Goal: Task Accomplishment & Management: Complete application form

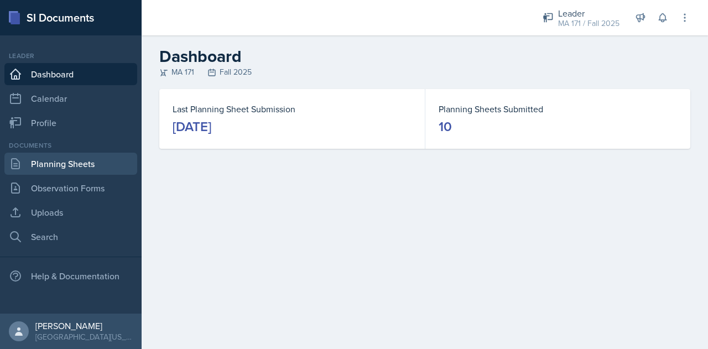
click at [98, 159] on link "Planning Sheets" at bounding box center [70, 164] width 133 height 22
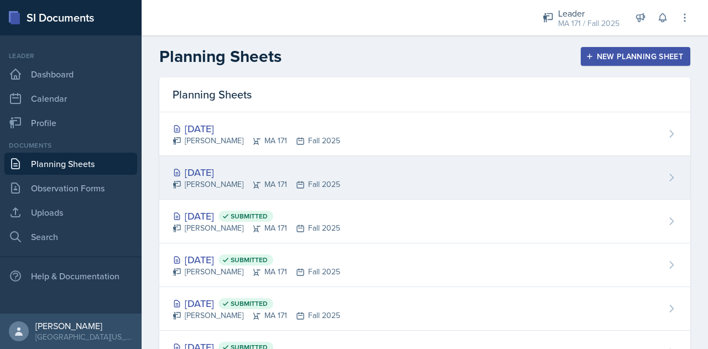
click at [370, 192] on div "Sep 30th, 2025 Zack Banish MA 171 Fall 2025" at bounding box center [424, 178] width 531 height 44
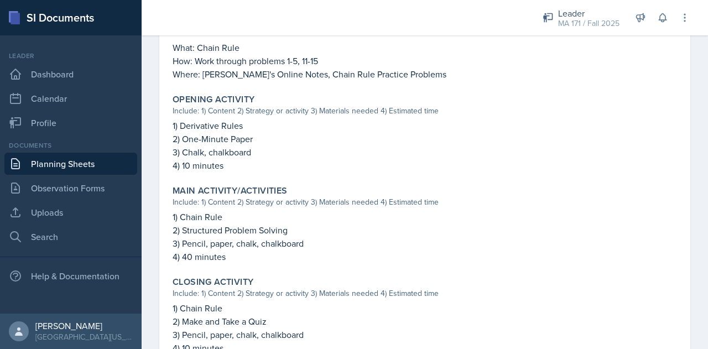
scroll to position [451, 0]
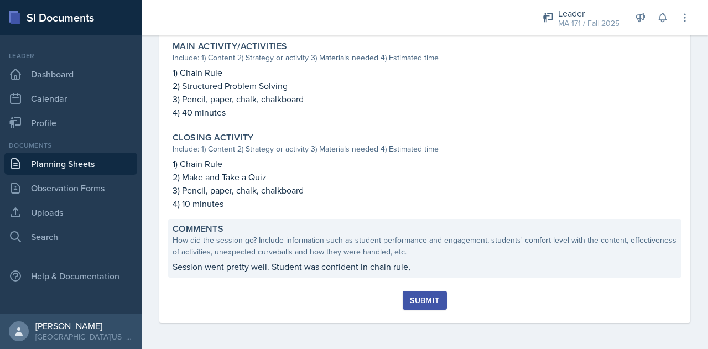
click at [333, 272] on p "Session went pretty well. Student was confident in chain rule," at bounding box center [425, 266] width 505 height 13
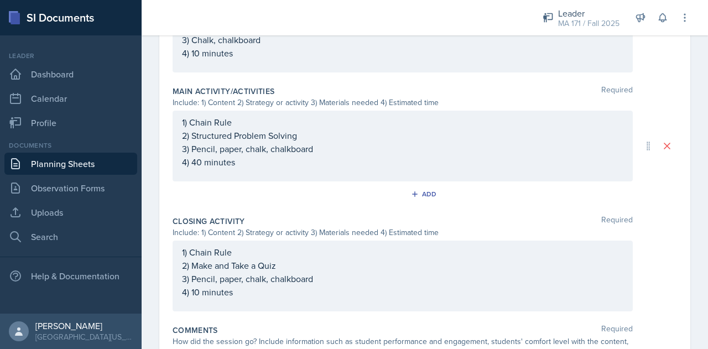
scroll to position [501, 0]
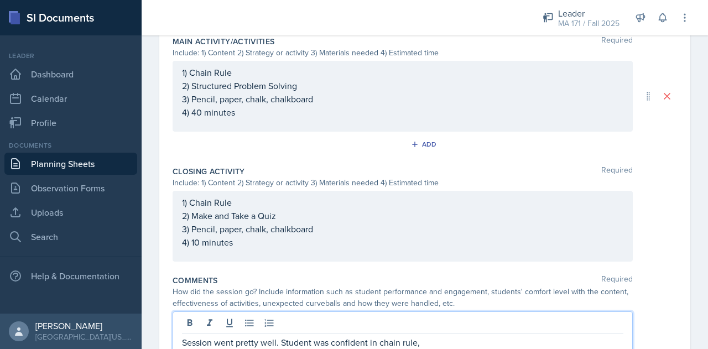
click at [441, 326] on div "Session went pretty well. Student was confident in chain rule," at bounding box center [403, 332] width 460 height 43
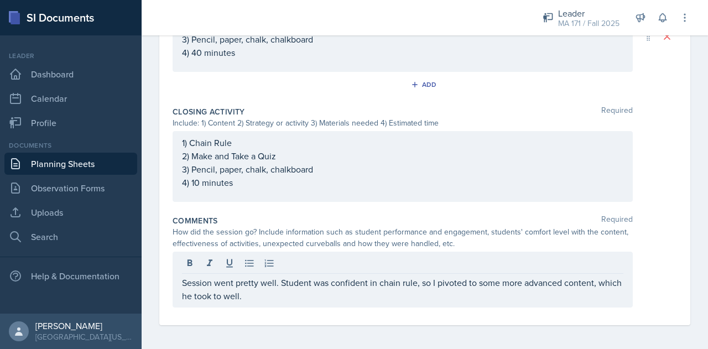
click at [646, 288] on div "Session went pretty well. Student was confident in chain rule, so I pivoted to …" at bounding box center [425, 280] width 505 height 56
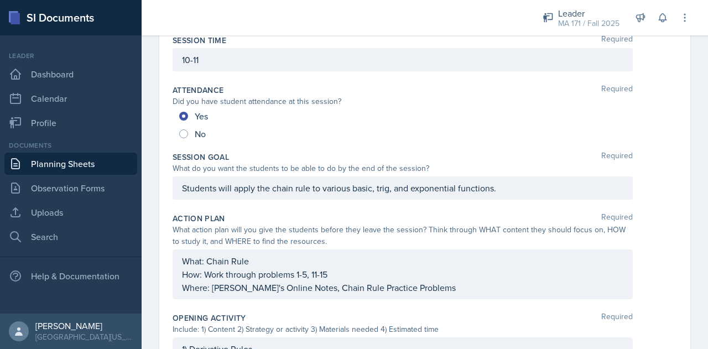
scroll to position [0, 0]
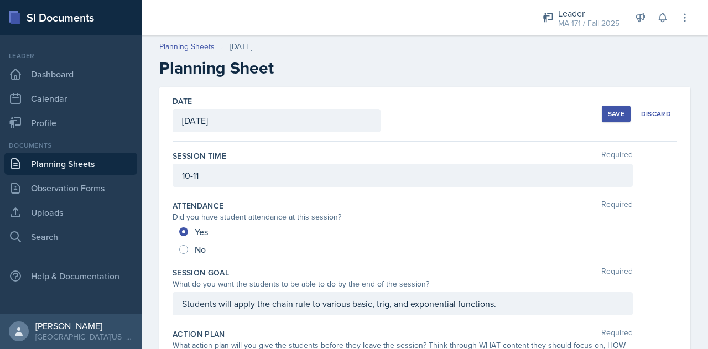
click at [613, 111] on div "Save" at bounding box center [616, 114] width 17 height 9
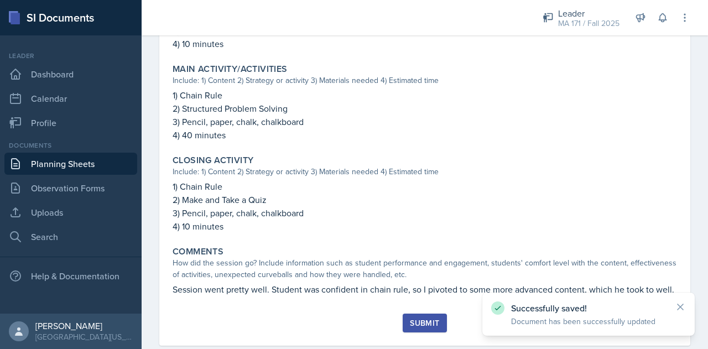
scroll to position [465, 0]
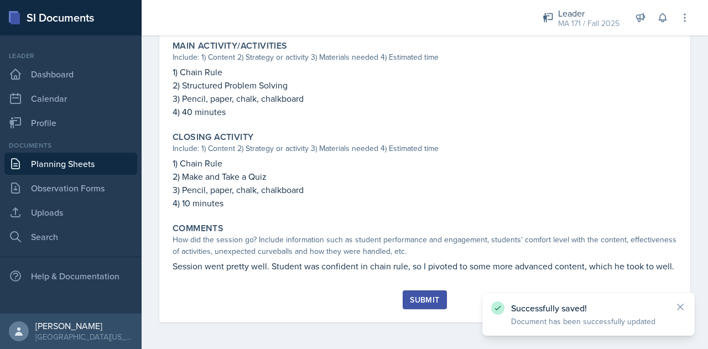
click at [428, 300] on div "Submit" at bounding box center [424, 299] width 29 height 9
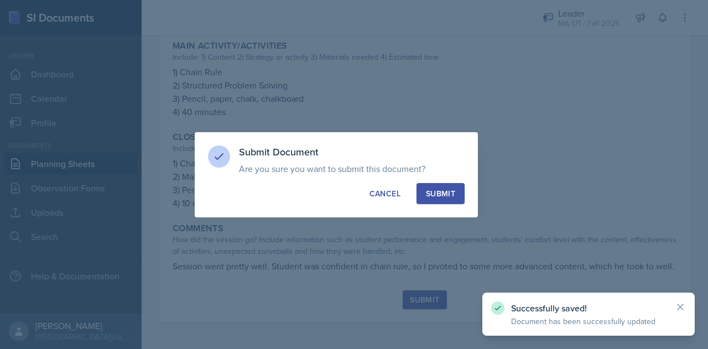
click at [439, 186] on button "Submit" at bounding box center [441, 193] width 48 height 21
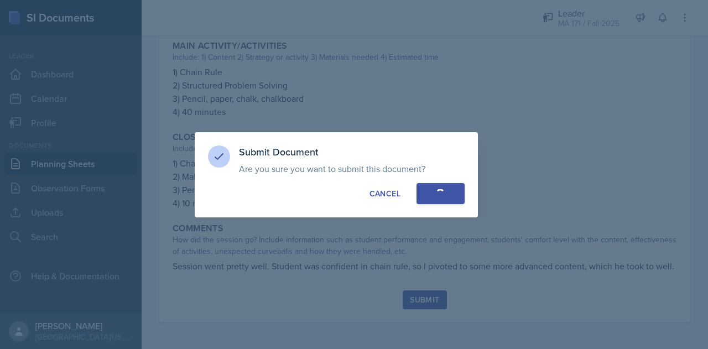
radio input "true"
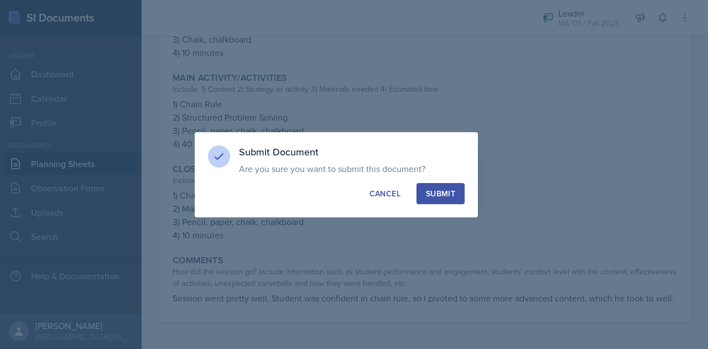
scroll to position [433, 0]
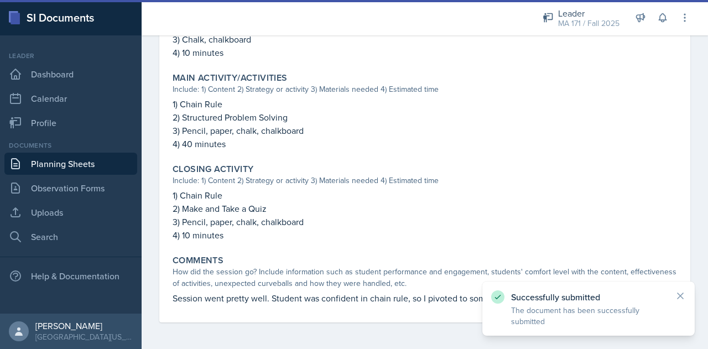
click at [121, 162] on link "Planning Sheets" at bounding box center [70, 164] width 133 height 22
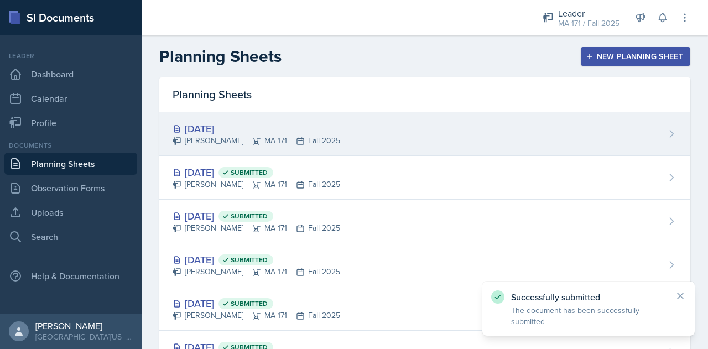
click at [340, 140] on div "Oct 2nd, 2025 Zack Banish MA 171 Fall 2025" at bounding box center [424, 134] width 531 height 44
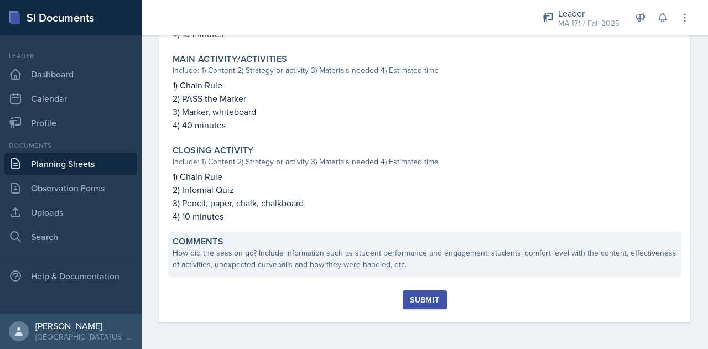
click at [337, 254] on div "How did the session go? Include information such as student performance and eng…" at bounding box center [425, 258] width 505 height 23
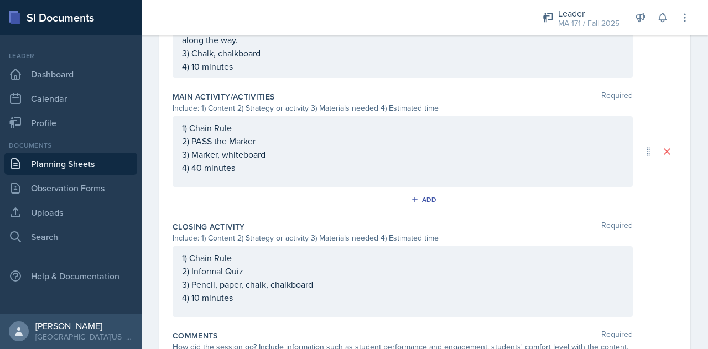
scroll to position [507, 0]
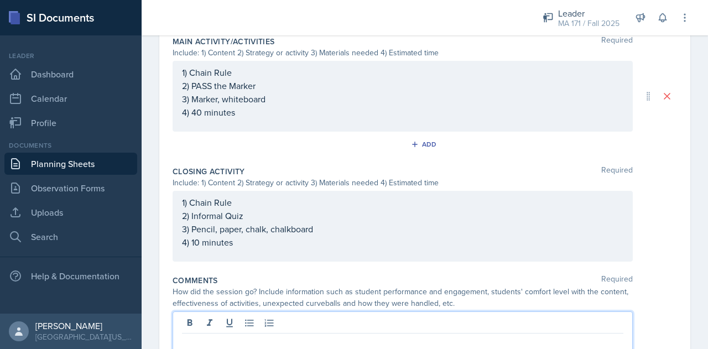
click at [319, 316] on div at bounding box center [403, 332] width 460 height 43
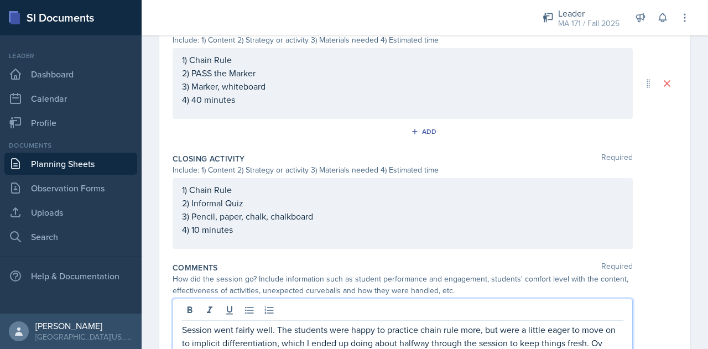
scroll to position [533, 0]
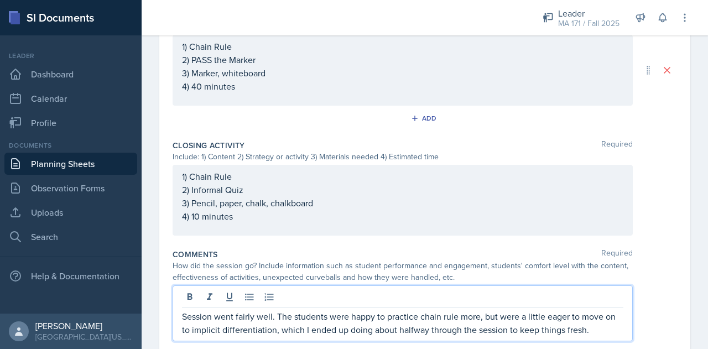
click at [253, 315] on p "Session went fairly well. The students were happy to practice chain rule more, …" at bounding box center [402, 323] width 441 height 27
click at [597, 327] on p "Session went well. The students were happy to practice chain rule more, but wer…" at bounding box center [402, 323] width 441 height 27
drag, startPoint x: 257, startPoint y: 314, endPoint x: 176, endPoint y: 305, distance: 81.3
click at [176, 305] on div "Session went well. The students were happy to practice chain rule more, but wer…" at bounding box center [403, 313] width 460 height 56
click at [570, 324] on p "The students were happy to practice chain rule more, but were a little eager to…" at bounding box center [402, 323] width 441 height 27
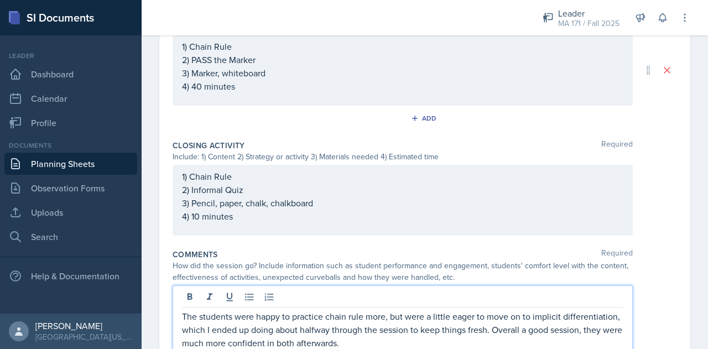
scroll to position [579, 0]
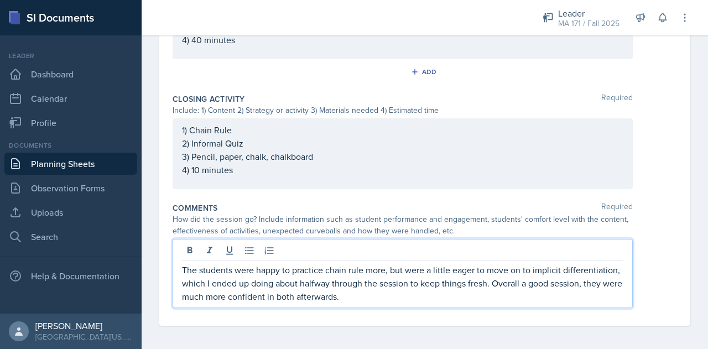
click at [609, 280] on p "The students were happy to practice chain rule more, but were a little eager to…" at bounding box center [402, 283] width 441 height 40
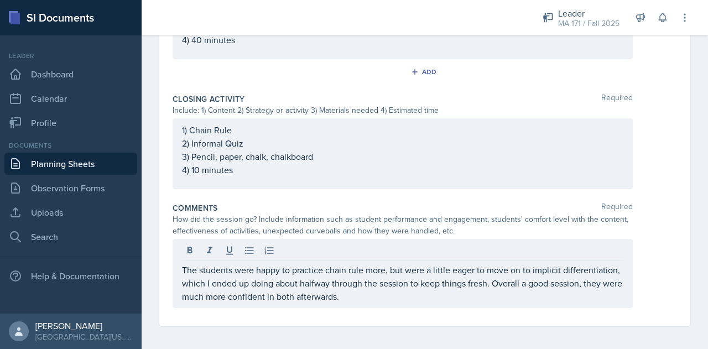
click at [635, 279] on div "The students were happy to practice chain rule more, but were a little eager to…" at bounding box center [425, 273] width 505 height 69
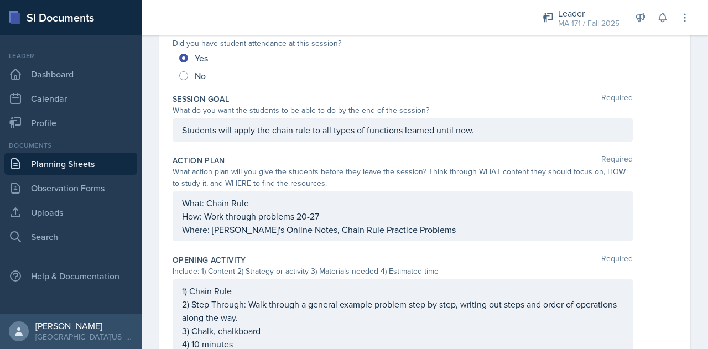
scroll to position [0, 0]
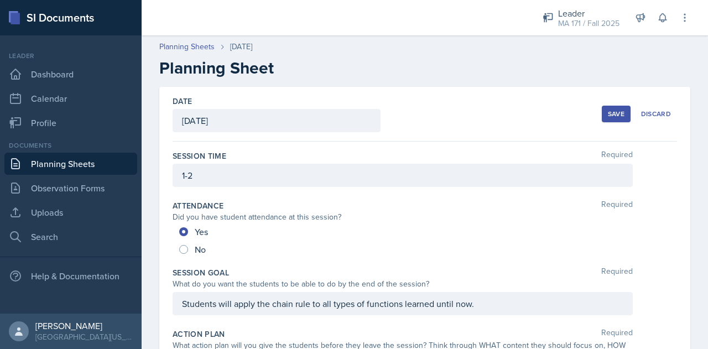
click at [608, 110] on div "Save" at bounding box center [616, 114] width 17 height 9
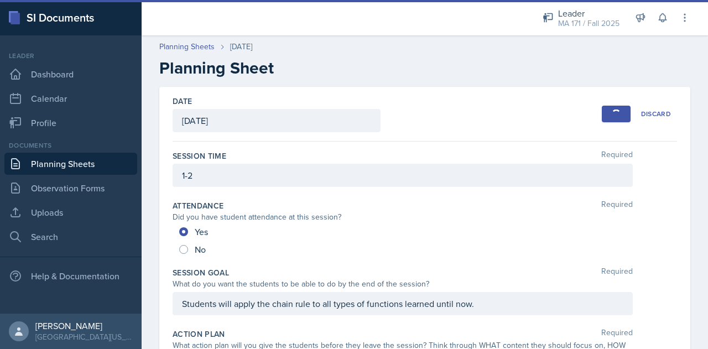
scroll to position [491, 0]
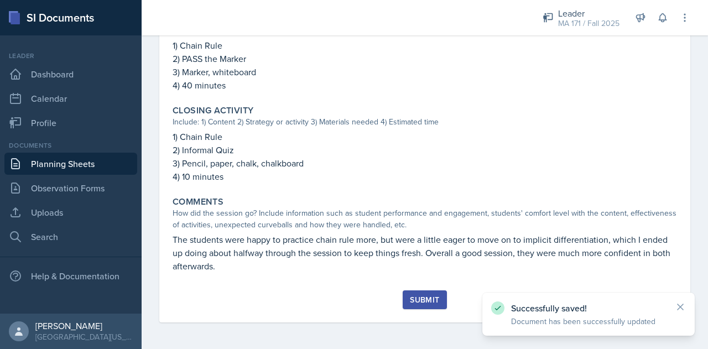
click at [429, 299] on div "Submit" at bounding box center [424, 299] width 29 height 9
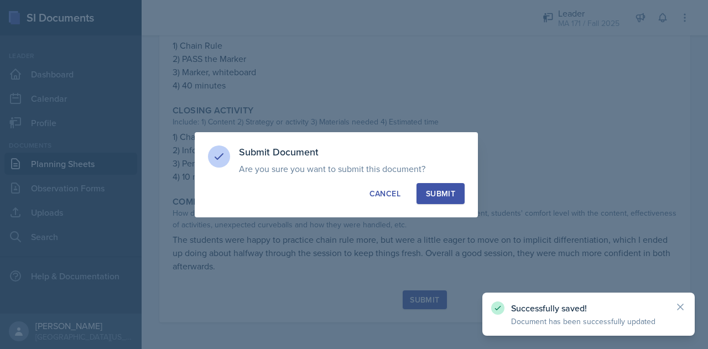
click at [443, 190] on div "Submit" at bounding box center [440, 193] width 29 height 11
radio input "true"
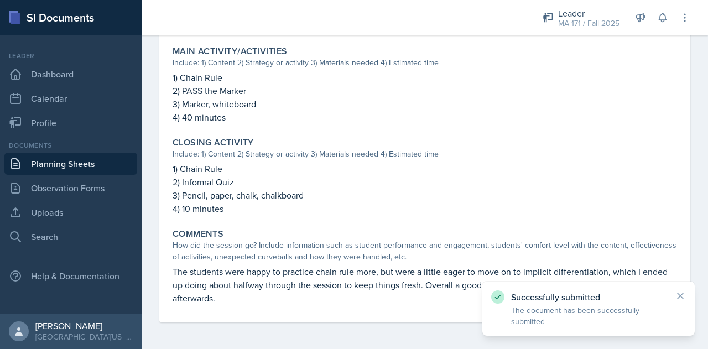
scroll to position [0, 0]
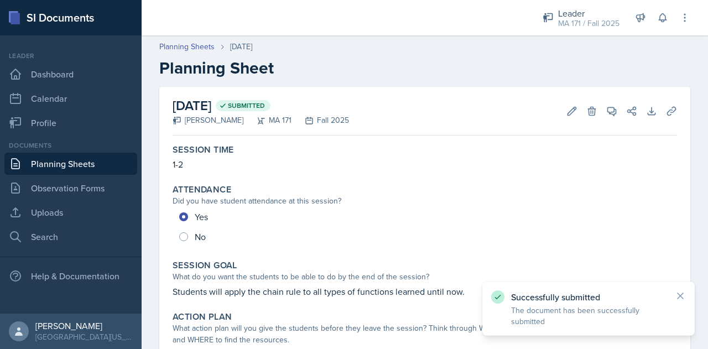
click at [120, 162] on link "Planning Sheets" at bounding box center [70, 164] width 133 height 22
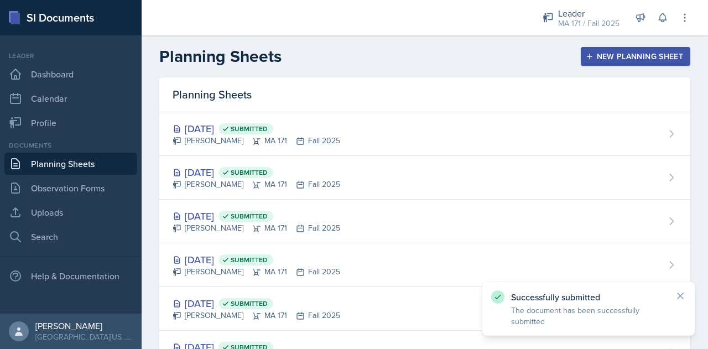
click at [605, 57] on div "New Planning Sheet" at bounding box center [635, 56] width 95 height 9
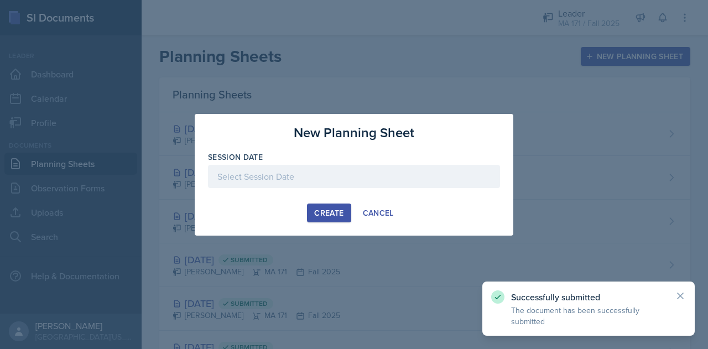
click at [363, 178] on div at bounding box center [354, 176] width 292 height 23
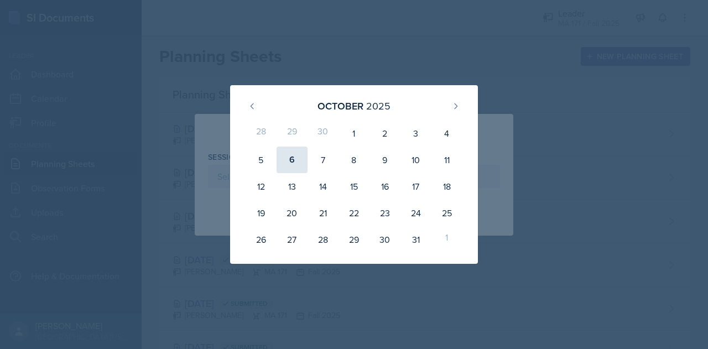
click at [297, 161] on div "6" at bounding box center [292, 160] width 31 height 27
type input "October 6th, 2025"
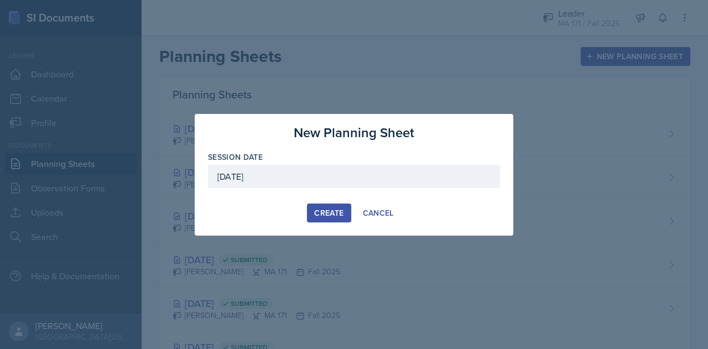
click at [323, 221] on button "Create" at bounding box center [329, 213] width 44 height 19
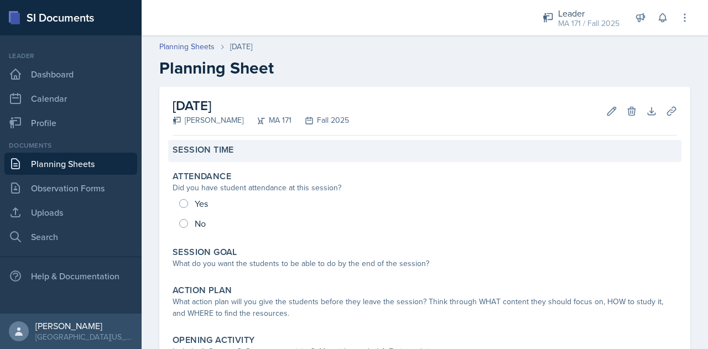
click at [366, 158] on div "Session Time" at bounding box center [424, 151] width 513 height 22
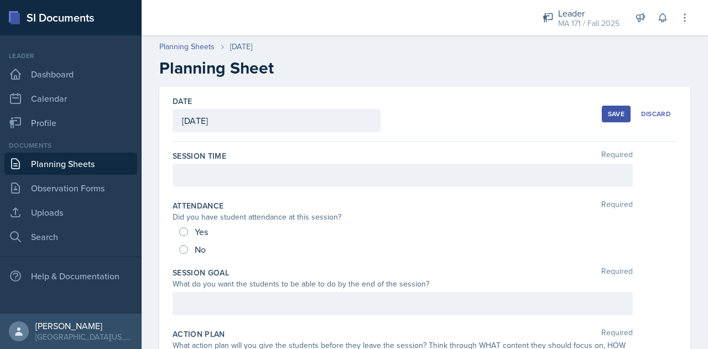
click at [346, 170] on div at bounding box center [403, 175] width 460 height 23
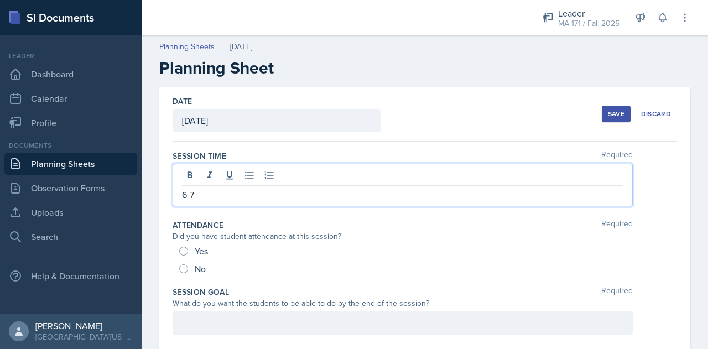
click at [371, 192] on p "6-7" at bounding box center [402, 194] width 441 height 13
click at [210, 318] on div at bounding box center [403, 322] width 460 height 23
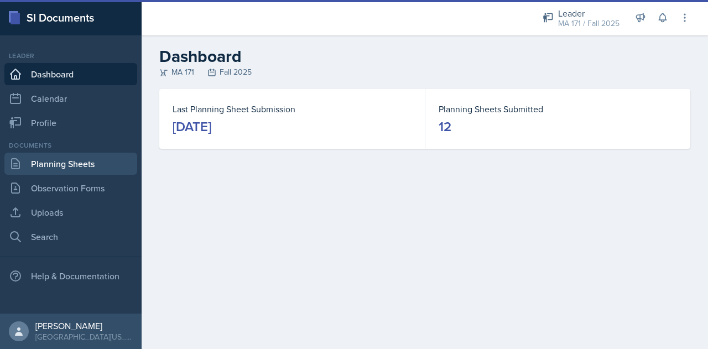
click at [124, 169] on link "Planning Sheets" at bounding box center [70, 164] width 133 height 22
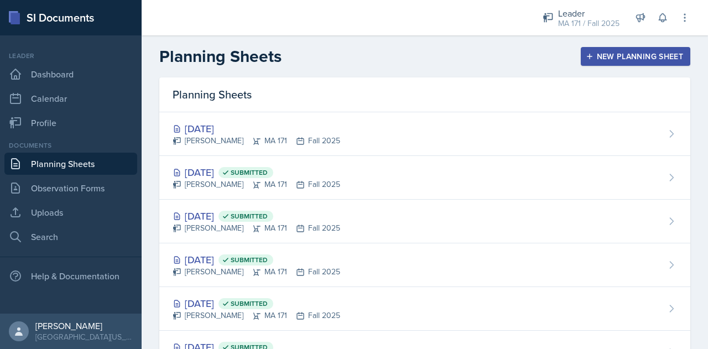
click at [601, 54] on div "New Planning Sheet" at bounding box center [635, 56] width 95 height 9
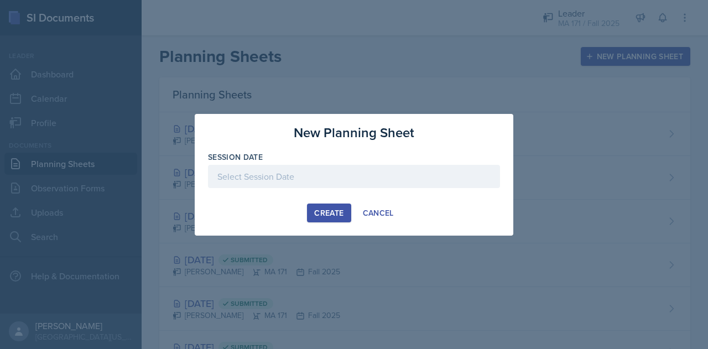
click at [370, 185] on div at bounding box center [354, 176] width 292 height 23
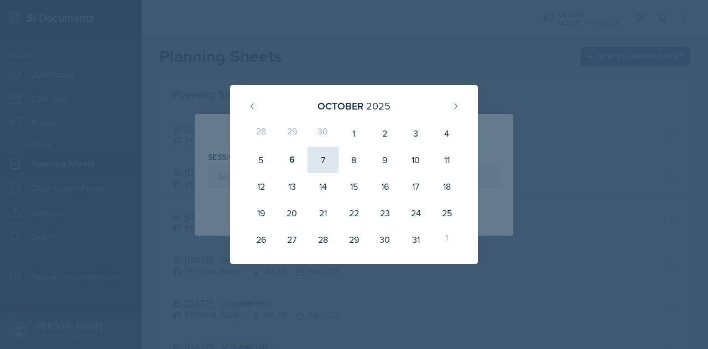
click at [329, 161] on div "7" at bounding box center [323, 160] width 31 height 27
type input "[DATE]"
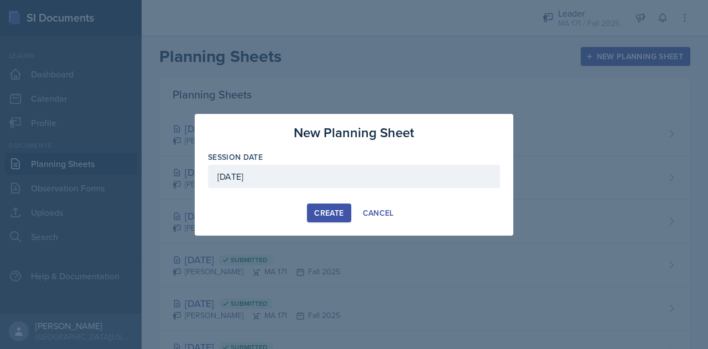
click at [333, 210] on div "Create" at bounding box center [328, 213] width 29 height 9
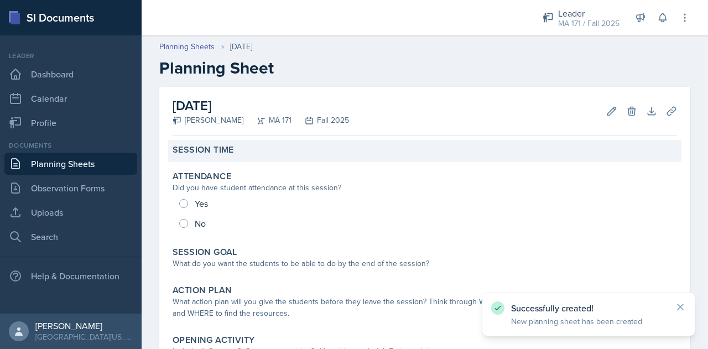
click at [253, 150] on div "Session Time" at bounding box center [425, 149] width 505 height 11
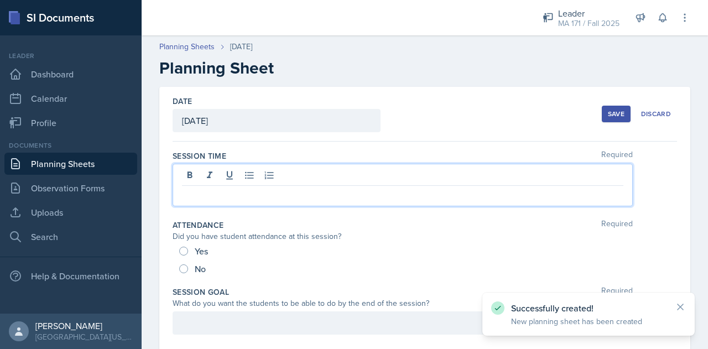
click at [274, 178] on div at bounding box center [403, 185] width 460 height 43
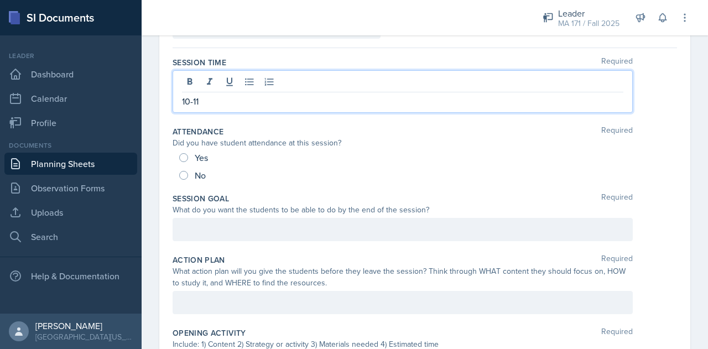
click at [224, 227] on p at bounding box center [402, 229] width 441 height 13
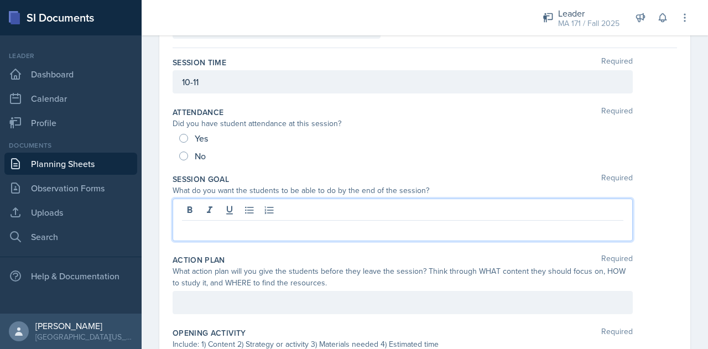
scroll to position [93, 0]
